Goal: Task Accomplishment & Management: Manage account settings

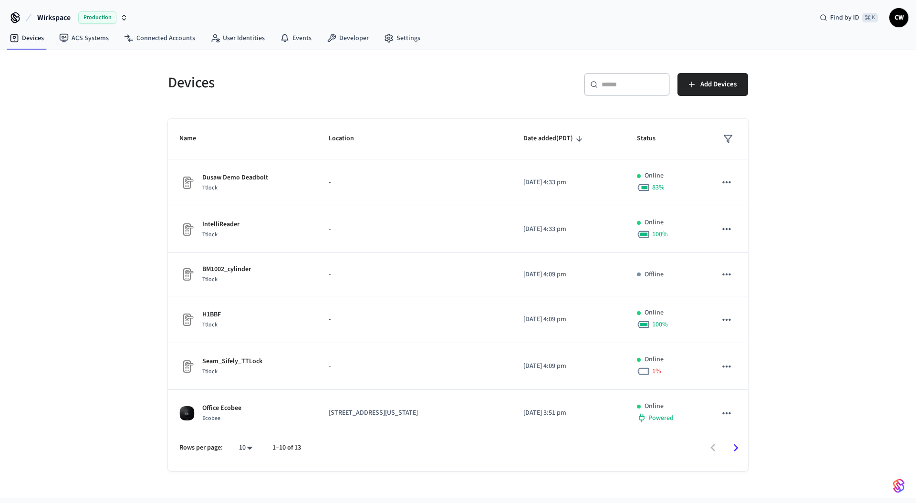
click at [115, 184] on div "Devices ​ ​ Add Devices Name Location Date added (PDT) Status Dusaw Demo Deadbo…" at bounding box center [458, 274] width 916 height 448
click at [85, 40] on link "ACS Systems" at bounding box center [84, 38] width 65 height 17
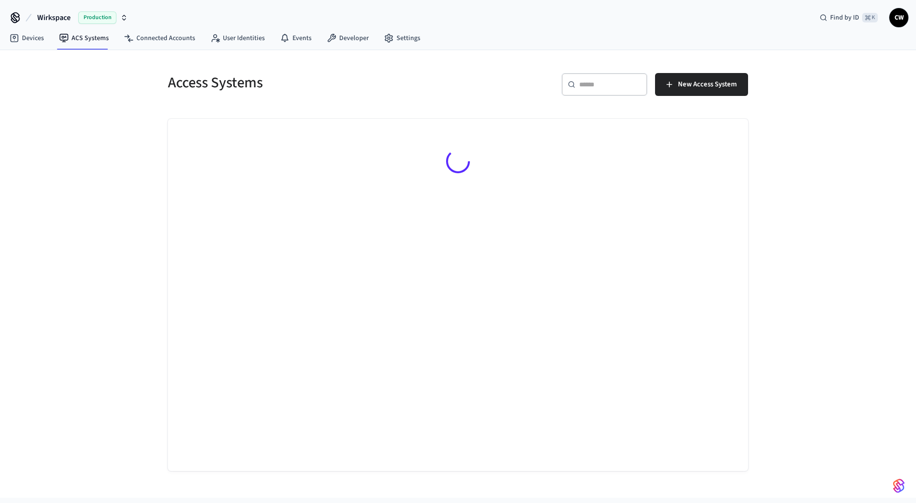
click at [80, 141] on div "Access Systems ​ ​ New Access System" at bounding box center [458, 274] width 916 height 448
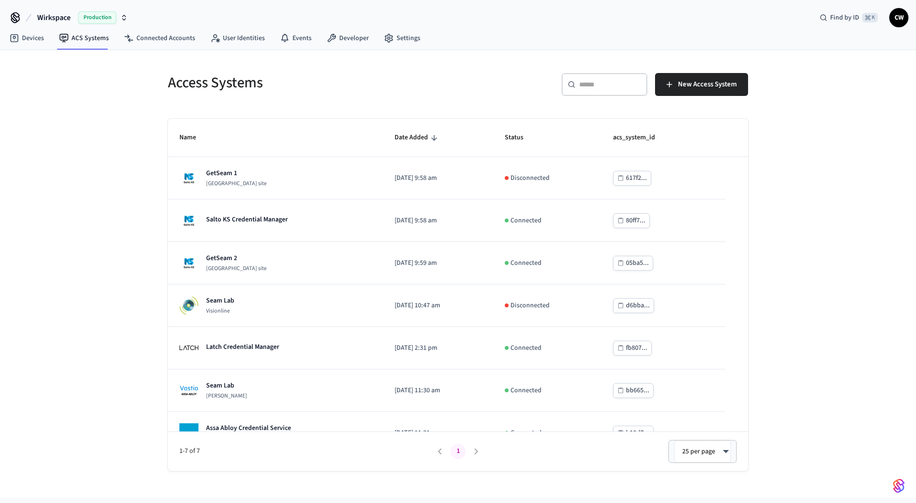
click at [75, 97] on div "Access Systems ​ ​ New Access System Name Date Added Status acs_system_id GetSe…" at bounding box center [458, 274] width 916 height 448
click at [81, 21] on span "Production" at bounding box center [97, 17] width 38 height 12
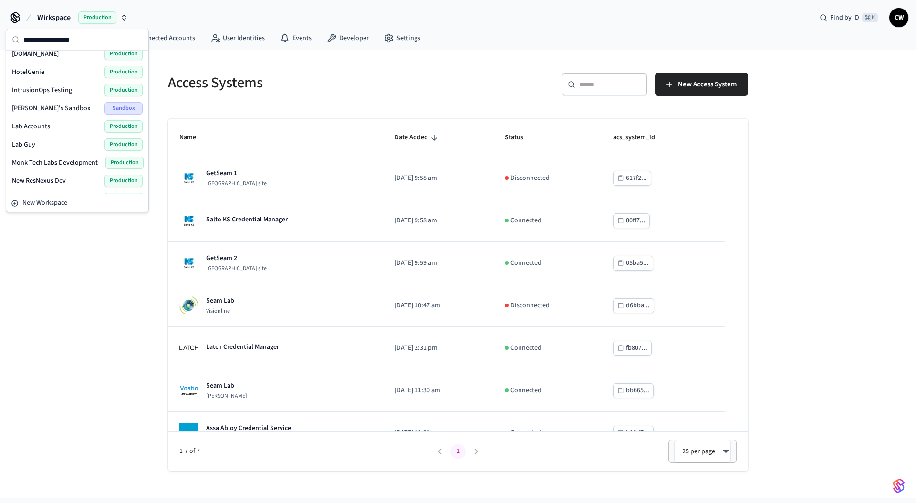
scroll to position [286, 0]
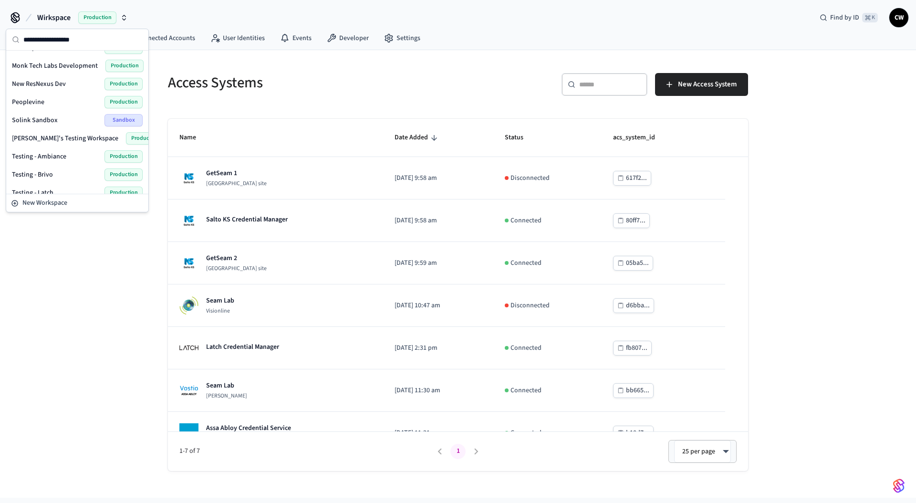
click at [51, 137] on span "[PERSON_NAME]'s Testing Workspace" at bounding box center [65, 139] width 106 height 10
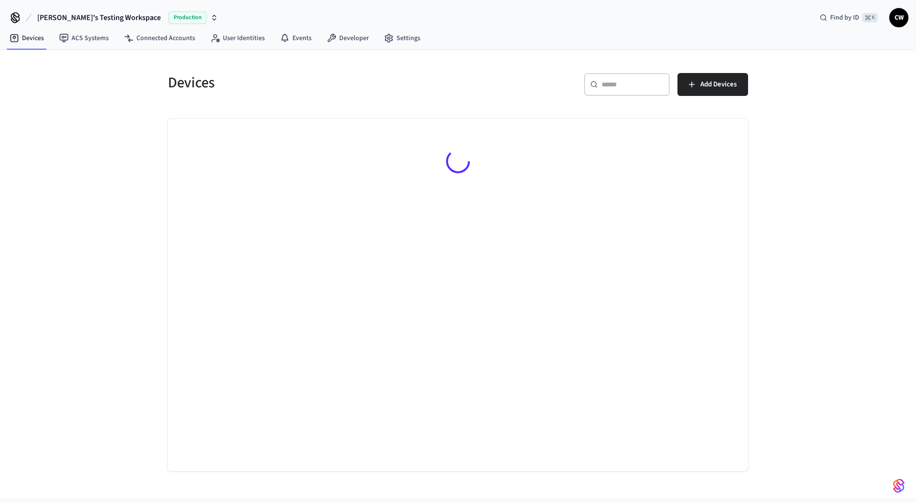
click at [88, 207] on div "Devices ​ ​ Add Devices" at bounding box center [458, 274] width 916 height 448
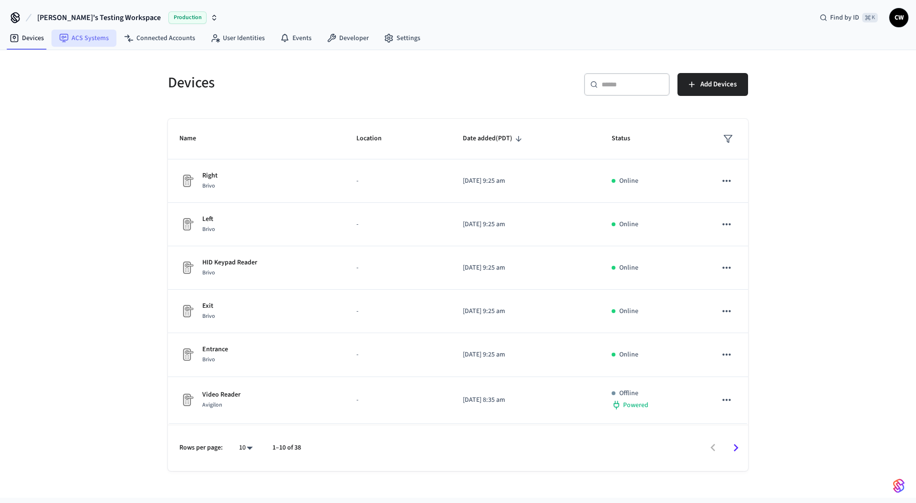
click at [91, 35] on link "ACS Systems" at bounding box center [84, 38] width 65 height 17
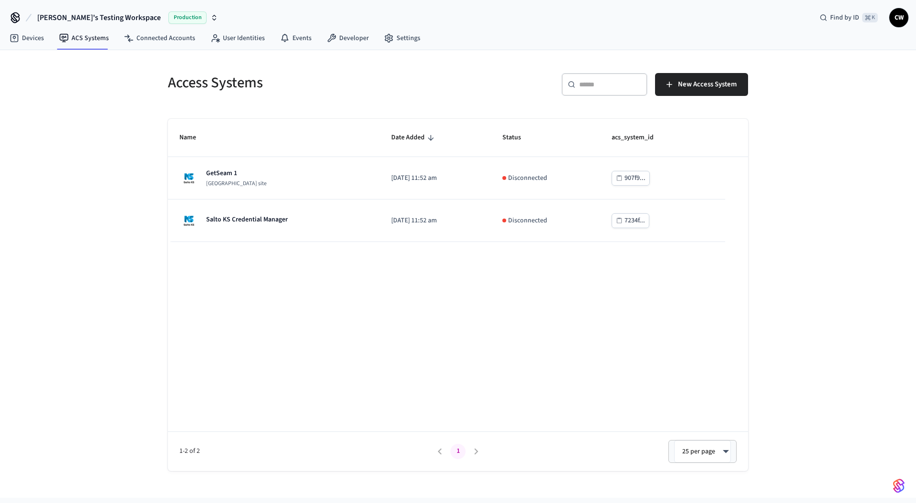
click at [146, 157] on div "Access Systems ​ ​ New Access System Name Date Added Status acs_system_id GetSe…" at bounding box center [458, 274] width 916 height 448
click at [66, 146] on div "Access Systems ​ ​ New Access System Name Date Added Status acs_system_id GetSe…" at bounding box center [458, 274] width 916 height 448
click at [134, 116] on div "Access Systems ​ ​ New Access System Name Date Added Status acs_system_id GetSe…" at bounding box center [458, 274] width 916 height 448
click at [728, 271] on div "Name Date Added Status acs_system_id GetSeam 1 [GEOGRAPHIC_DATA] site [DATE] 11…" at bounding box center [458, 295] width 580 height 352
click at [461, 91] on div "​ ​ New Access System" at bounding box center [600, 83] width 296 height 42
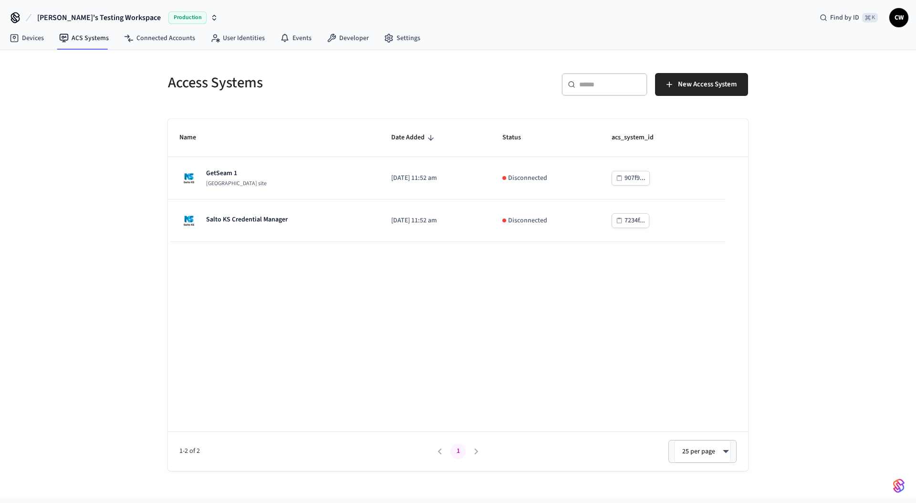
click at [103, 109] on div "Access Systems ​ ​ New Access System Name Date Added Status acs_system_id GetSe…" at bounding box center [458, 274] width 916 height 448
click at [91, 137] on div "Access Systems ​ ​ New Access System Name Date Added Status acs_system_id GetSe…" at bounding box center [458, 274] width 916 height 448
click at [33, 42] on link "Devices" at bounding box center [27, 38] width 50 height 17
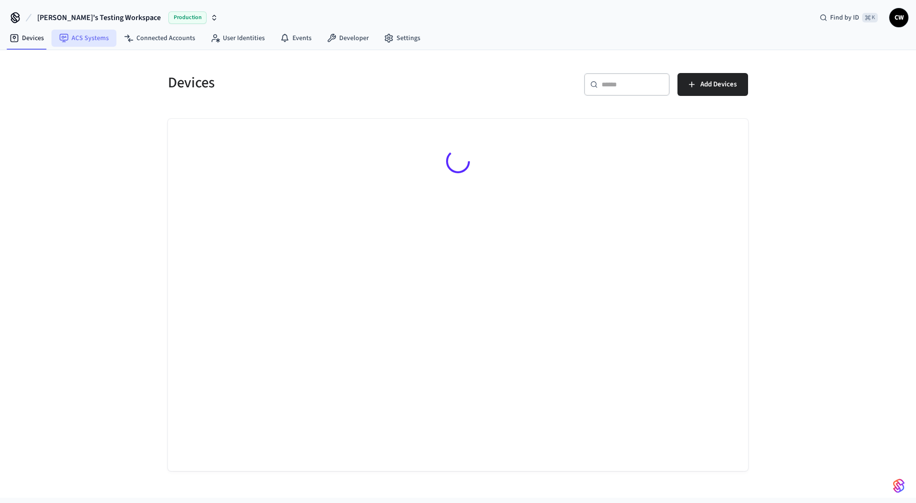
click at [77, 39] on link "ACS Systems" at bounding box center [84, 38] width 65 height 17
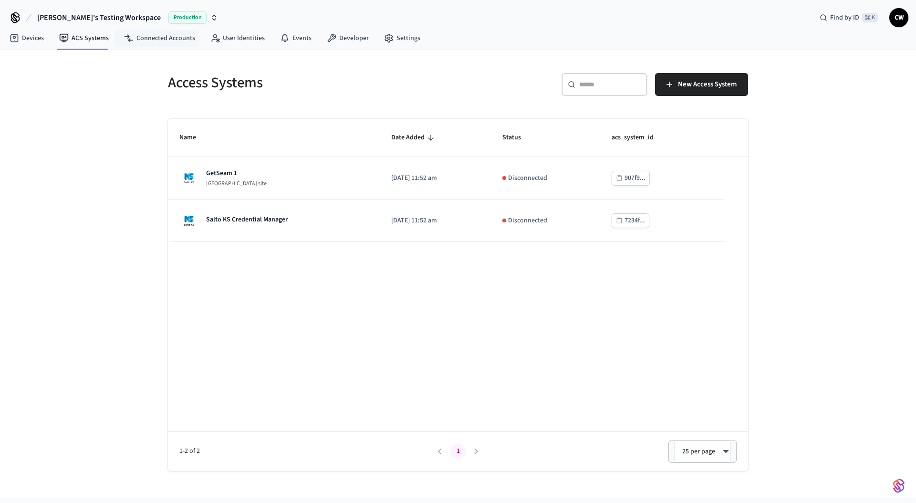
click at [108, 135] on div "Access Systems ​ ​ New Access System Name Date Added Status acs_system_id GetSe…" at bounding box center [458, 274] width 916 height 448
click at [163, 37] on link "Connected Accounts" at bounding box center [159, 38] width 86 height 17
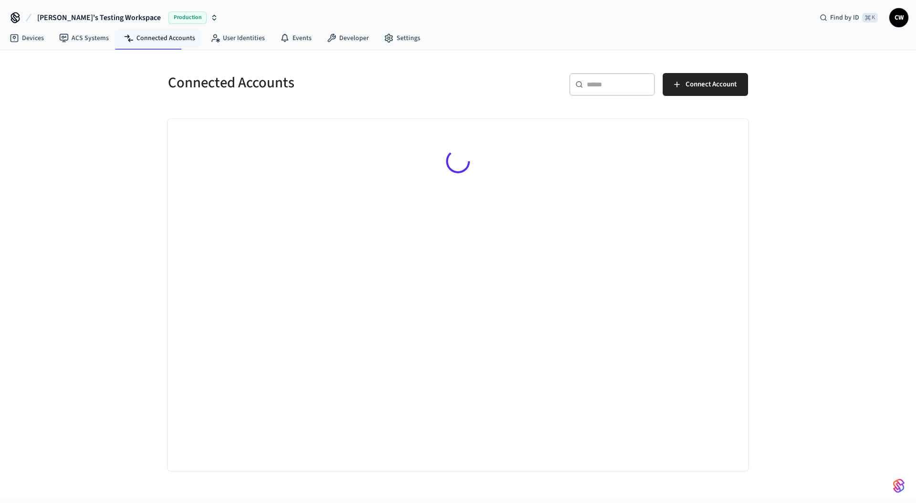
click at [126, 127] on div "Connected Accounts ​ ​ Connect Account" at bounding box center [458, 274] width 916 height 448
